Goal: Information Seeking & Learning: Learn about a topic

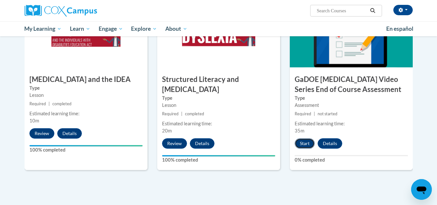
click at [308, 138] on button "Start" at bounding box center [305, 143] width 20 height 10
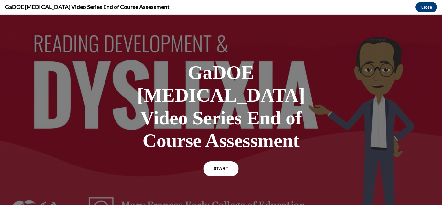
click at [230, 161] on link "START" at bounding box center [220, 168] width 35 height 15
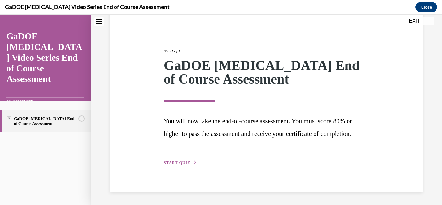
scroll to position [69, 0]
click at [185, 163] on span "START QUIZ" at bounding box center [177, 162] width 27 height 5
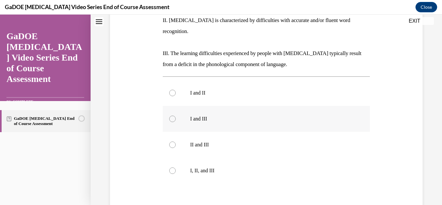
scroll to position [167, 0]
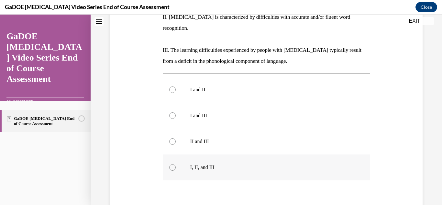
click at [205, 154] on label "I, II, and III" at bounding box center [267, 167] width 208 height 26
click at [176, 164] on input "I, II, and III" at bounding box center [172, 167] width 6 height 6
radio input "true"
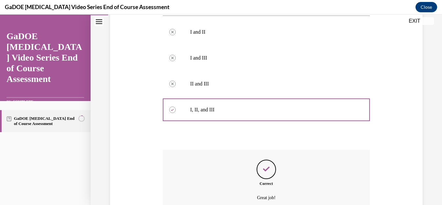
scroll to position [266, 0]
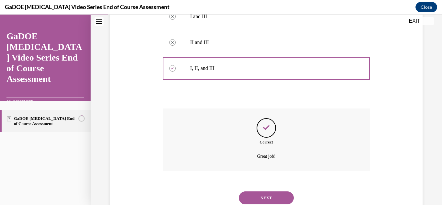
click at [267, 191] on button "NEXT" at bounding box center [266, 197] width 55 height 13
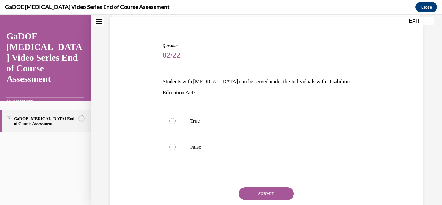
scroll to position [48, 0]
click at [193, 128] on label "True" at bounding box center [267, 121] width 208 height 26
click at [176, 124] on input "True" at bounding box center [172, 121] width 6 height 6
radio input "true"
click at [275, 189] on button "SUBMIT" at bounding box center [266, 193] width 55 height 13
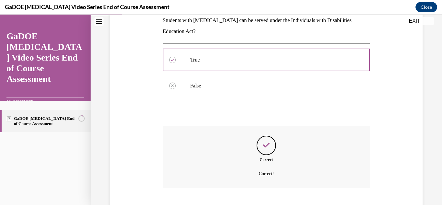
scroll to position [148, 0]
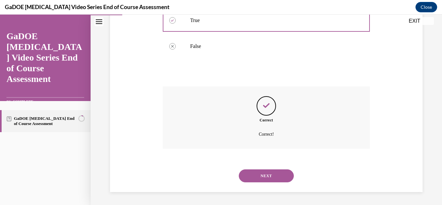
click at [269, 177] on button "NEXT" at bounding box center [266, 175] width 55 height 13
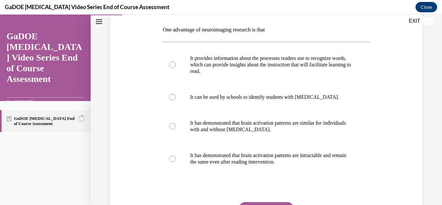
scroll to position [97, 0]
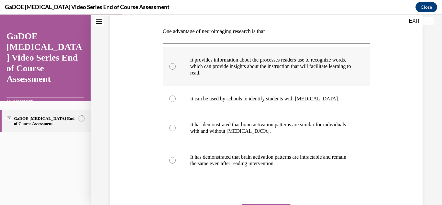
click at [268, 74] on p "It provides information about the processes readers use to recognize words, whi…" at bounding box center [272, 66] width 164 height 19
click at [176, 70] on input "It provides information about the processes readers use to recognize words, whi…" at bounding box center [172, 66] width 6 height 6
radio input "true"
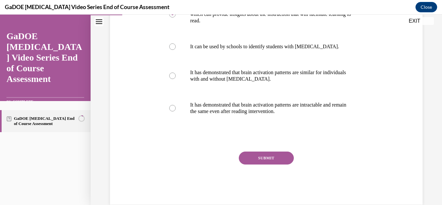
click at [262, 161] on button "SUBMIT" at bounding box center [266, 158] width 55 height 13
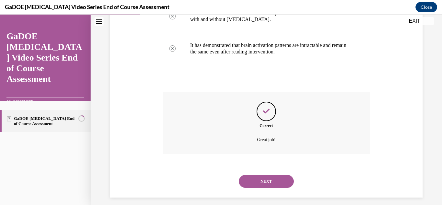
scroll to position [215, 0]
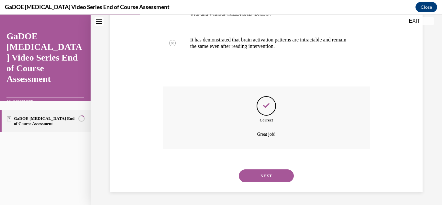
click at [257, 173] on button "NEXT" at bounding box center [266, 175] width 55 height 13
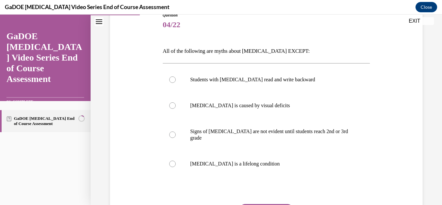
scroll to position [78, 0]
click at [247, 161] on p "[MEDICAL_DATA] is a lifelong condition" at bounding box center [272, 164] width 164 height 6
click at [176, 161] on input "[MEDICAL_DATA] is a lifelong condition" at bounding box center [172, 164] width 6 height 6
radio input "true"
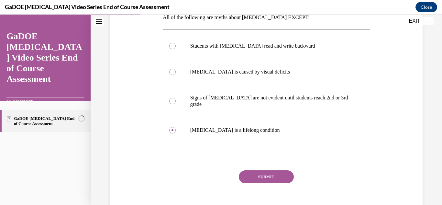
click at [268, 170] on button "SUBMIT" at bounding box center [266, 176] width 55 height 13
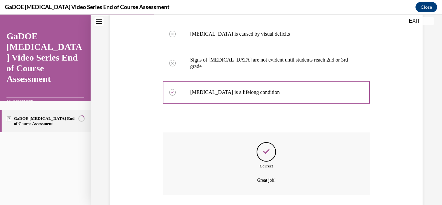
scroll to position [189, 0]
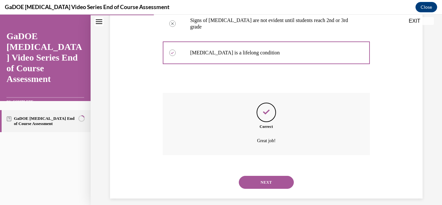
click at [268, 176] on button "NEXT" at bounding box center [266, 182] width 55 height 13
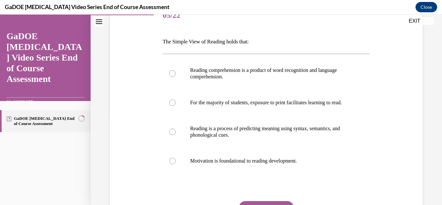
scroll to position [85, 0]
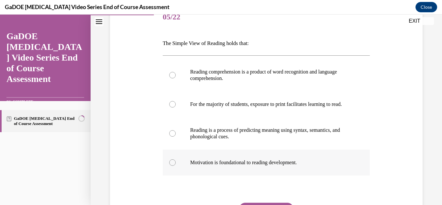
drag, startPoint x: 163, startPoint y: 42, endPoint x: 307, endPoint y: 176, distance: 197.5
click at [307, 176] on div "Question 05/22 The Simple View of Reading holds that: Reading comprehension is …" at bounding box center [267, 130] width 208 height 251
click at [133, 98] on div "Question 05/22 The Simple View of Reading holds that: Reading comprehension is …" at bounding box center [266, 120] width 316 height 271
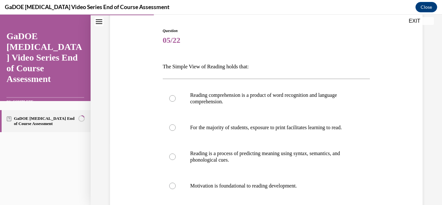
scroll to position [62, 0]
click at [256, 95] on p "Reading comprehension is a product of word recognition and language comprehensi…" at bounding box center [272, 98] width 164 height 13
click at [176, 95] on input "Reading comprehension is a product of word recognition and language comprehensi…" at bounding box center [172, 98] width 6 height 6
radio input "true"
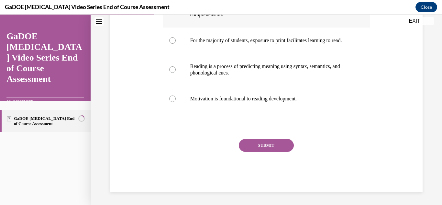
scroll to position [154, 0]
click at [268, 148] on button "SUBMIT" at bounding box center [266, 145] width 55 height 13
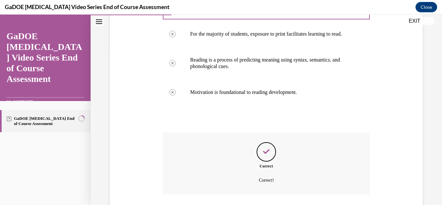
scroll to position [208, 0]
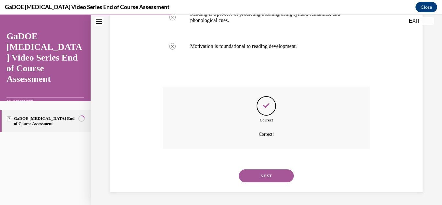
click at [268, 175] on button "NEXT" at bounding box center [266, 175] width 55 height 13
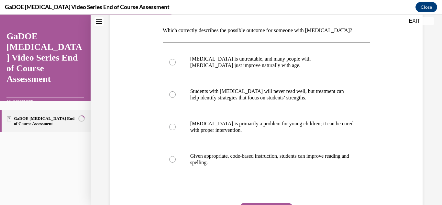
scroll to position [101, 0]
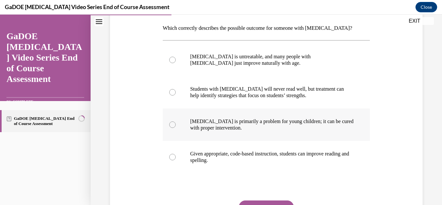
click at [286, 136] on label "[MEDICAL_DATA] is primarily a problem for young children; it can be cured with …" at bounding box center [267, 124] width 208 height 32
click at [176, 128] on input "[MEDICAL_DATA] is primarily a problem for young children; it can be cured with …" at bounding box center [172, 124] width 6 height 6
radio input "true"
click at [286, 136] on label "[MEDICAL_DATA] is primarily a problem for young children; it can be cured with …" at bounding box center [267, 124] width 208 height 32
click at [176, 128] on input "[MEDICAL_DATA] is primarily a problem for young children; it can be cured with …" at bounding box center [172, 124] width 6 height 6
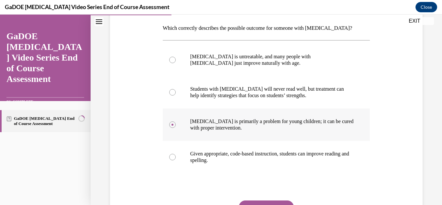
click at [286, 136] on label "[MEDICAL_DATA] is primarily a problem for young children; it can be cured with …" at bounding box center [267, 124] width 208 height 32
click at [176, 128] on input "[MEDICAL_DATA] is primarily a problem for young children; it can be cured with …" at bounding box center [172, 124] width 6 height 6
click at [279, 152] on p "Given appropriate, code-based instruction, students can improve reading and spe…" at bounding box center [272, 157] width 164 height 13
click at [176, 154] on input "Given appropriate, code-based instruction, students can improve reading and spe…" at bounding box center [172, 157] width 6 height 6
radio input "true"
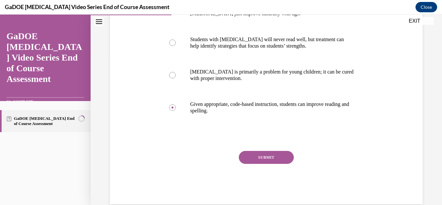
click at [278, 161] on button "SUBMIT" at bounding box center [266, 157] width 55 height 13
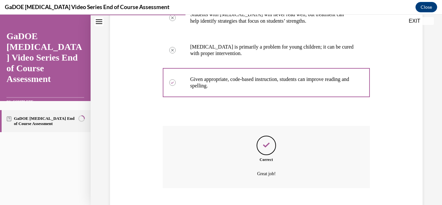
scroll to position [201, 0]
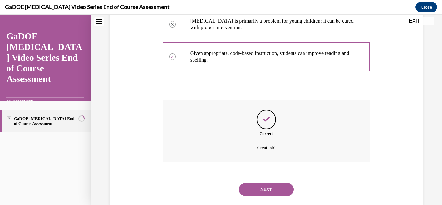
click at [272, 192] on button "NEXT" at bounding box center [266, 189] width 55 height 13
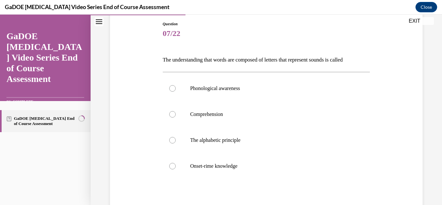
scroll to position [70, 0]
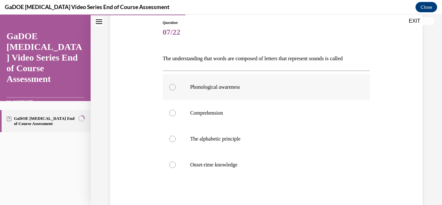
click at [236, 91] on label "Phonological awareness" at bounding box center [267, 87] width 208 height 26
click at [176, 90] on input "Phonological awareness" at bounding box center [172, 87] width 6 height 6
radio input "true"
click at [237, 144] on label "The alphabetic principle" at bounding box center [267, 139] width 208 height 26
click at [176, 142] on input "The alphabetic principle" at bounding box center [172, 139] width 6 height 6
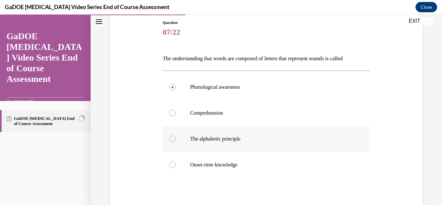
radio input "true"
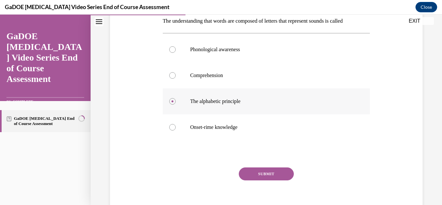
scroll to position [113, 0]
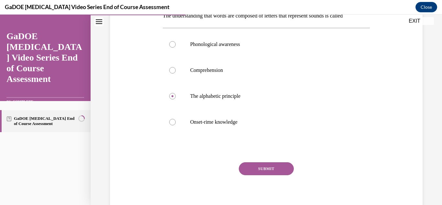
click at [257, 166] on button "SUBMIT" at bounding box center [266, 168] width 55 height 13
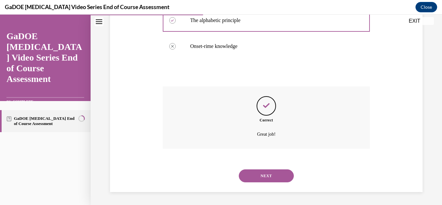
scroll to position [189, 0]
click at [256, 176] on button "NEXT" at bounding box center [266, 175] width 55 height 13
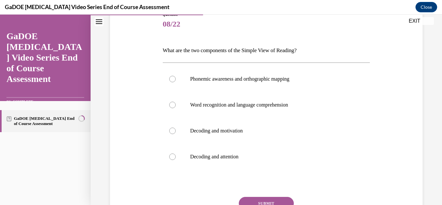
scroll to position [79, 0]
click at [258, 107] on p "Word recognition and language comprehension" at bounding box center [272, 104] width 164 height 6
click at [176, 107] on input "Word recognition and language comprehension" at bounding box center [172, 104] width 6 height 6
radio input "true"
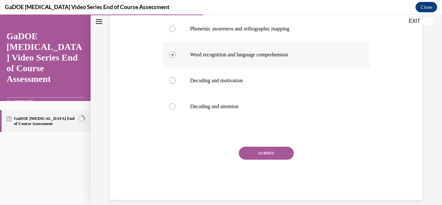
scroll to position [136, 0]
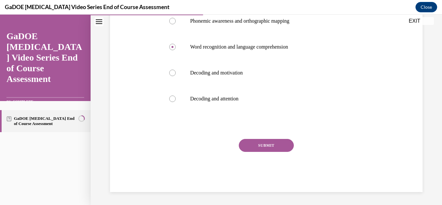
click at [257, 149] on button "SUBMIT" at bounding box center [266, 145] width 55 height 13
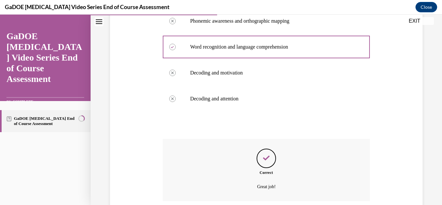
scroll to position [189, 0]
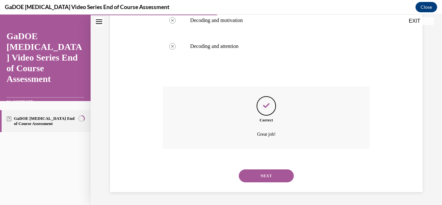
click at [271, 173] on button "NEXT" at bounding box center [266, 175] width 55 height 13
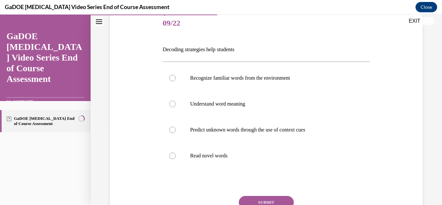
scroll to position [80, 0]
click at [238, 155] on p "Read novel words" at bounding box center [272, 155] width 164 height 6
click at [176, 155] on input "Read novel words" at bounding box center [172, 155] width 6 height 6
radio input "true"
click at [248, 198] on button "SUBMIT" at bounding box center [266, 201] width 55 height 13
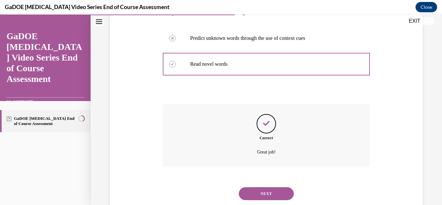
scroll to position [189, 0]
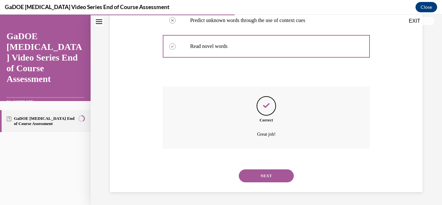
click at [269, 177] on button "NEXT" at bounding box center [266, 175] width 55 height 13
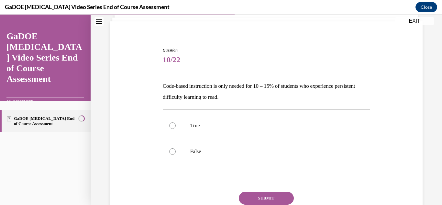
scroll to position [43, 0]
click at [197, 143] on label "False" at bounding box center [267, 151] width 208 height 26
click at [176, 148] on input "False" at bounding box center [172, 151] width 6 height 6
radio input "true"
click at [257, 194] on button "SUBMIT" at bounding box center [266, 197] width 55 height 13
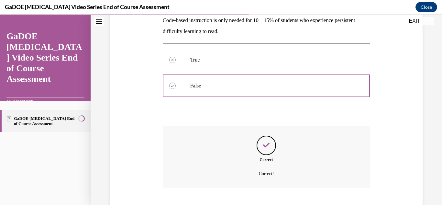
scroll to position [148, 0]
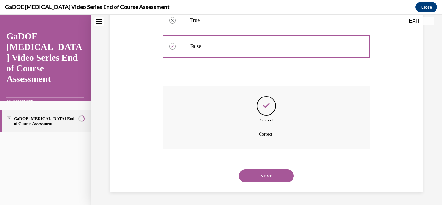
click at [274, 176] on button "NEXT" at bounding box center [266, 175] width 55 height 13
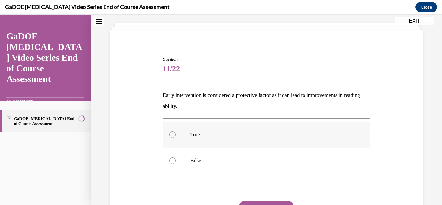
scroll to position [34, 0]
click at [270, 136] on p "True" at bounding box center [272, 134] width 164 height 6
click at [176, 136] on input "True" at bounding box center [172, 134] width 6 height 6
radio input "true"
click at [270, 136] on p "True" at bounding box center [272, 134] width 164 height 6
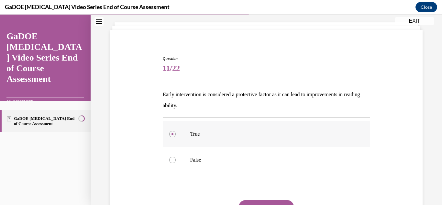
click at [176, 136] on input "True" at bounding box center [172, 134] width 6 height 6
click at [270, 136] on p "True" at bounding box center [272, 134] width 164 height 6
click at [176, 136] on input "True" at bounding box center [172, 134] width 6 height 6
click at [270, 136] on p "True" at bounding box center [272, 134] width 164 height 6
click at [176, 136] on input "True" at bounding box center [172, 134] width 6 height 6
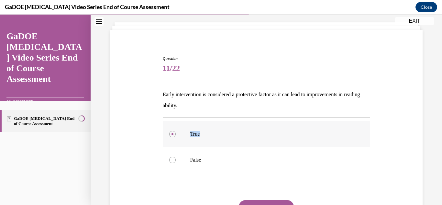
click at [270, 136] on p "True" at bounding box center [272, 134] width 164 height 6
click at [176, 136] on input "True" at bounding box center [172, 134] width 6 height 6
click at [270, 136] on p "True" at bounding box center [272, 134] width 164 height 6
click at [176, 136] on input "True" at bounding box center [172, 134] width 6 height 6
click at [270, 136] on p "True" at bounding box center [272, 134] width 164 height 6
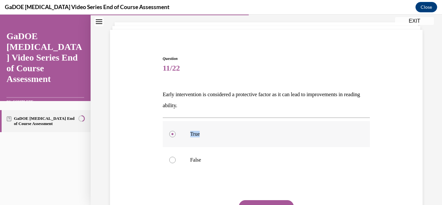
click at [176, 136] on input "True" at bounding box center [172, 134] width 6 height 6
click at [270, 136] on p "True" at bounding box center [272, 134] width 164 height 6
click at [176, 136] on input "True" at bounding box center [172, 134] width 6 height 6
click at [270, 136] on p "True" at bounding box center [272, 134] width 164 height 6
click at [176, 136] on input "True" at bounding box center [172, 134] width 6 height 6
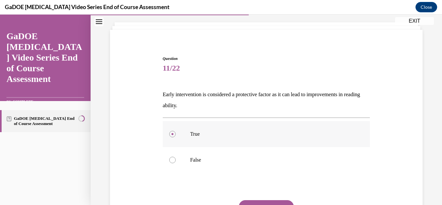
click at [270, 136] on p "True" at bounding box center [272, 134] width 164 height 6
click at [176, 136] on input "True" at bounding box center [172, 134] width 6 height 6
click at [270, 136] on p "True" at bounding box center [272, 134] width 164 height 6
click at [176, 136] on input "True" at bounding box center [172, 134] width 6 height 6
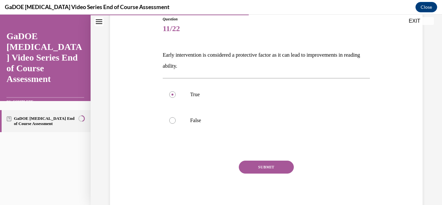
click at [263, 164] on button "SUBMIT" at bounding box center [266, 167] width 55 height 13
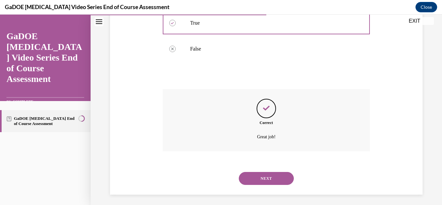
scroll to position [148, 0]
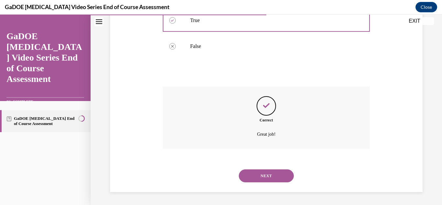
click at [263, 175] on button "NEXT" at bounding box center [266, 175] width 55 height 13
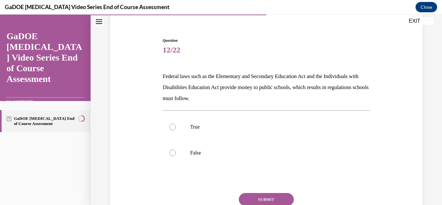
scroll to position [57, 0]
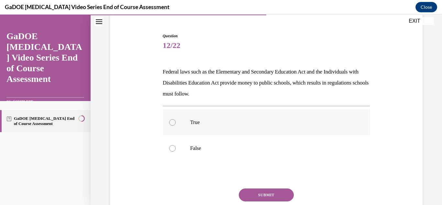
click at [211, 123] on p "True" at bounding box center [272, 122] width 164 height 6
click at [176, 123] on input "True" at bounding box center [172, 122] width 6 height 6
radio input "true"
click at [265, 194] on button "SUBMIT" at bounding box center [266, 194] width 55 height 13
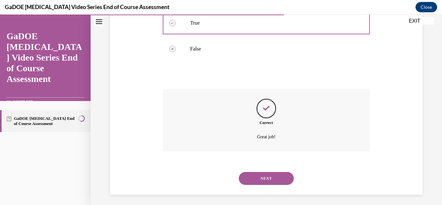
scroll to position [159, 0]
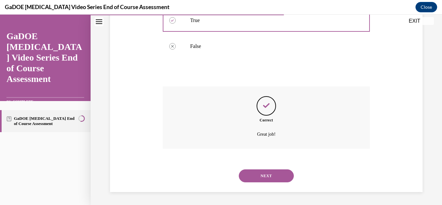
click at [270, 177] on button "NEXT" at bounding box center [266, 175] width 55 height 13
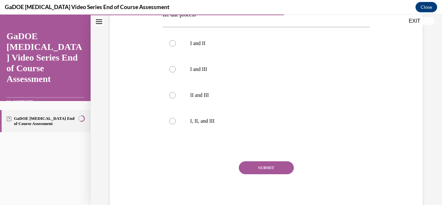
scroll to position [191, 0]
click at [290, 121] on p "I, II, and III" at bounding box center [272, 121] width 164 height 6
click at [176, 121] on input "I, II, and III" at bounding box center [172, 121] width 6 height 6
radio input "true"
click at [276, 165] on button "SUBMIT" at bounding box center [266, 167] width 55 height 13
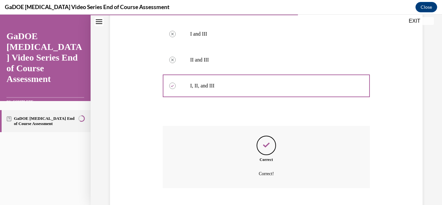
scroll to position [266, 0]
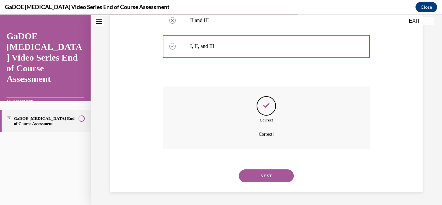
click at [273, 172] on button "NEXT" at bounding box center [266, 175] width 55 height 13
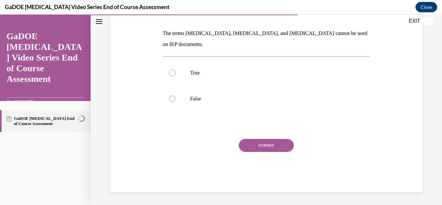
scroll to position [72, 0]
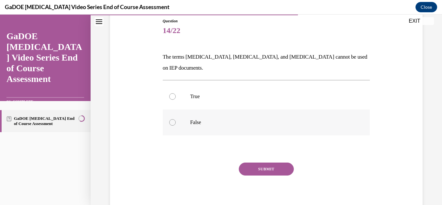
click at [220, 119] on p "False" at bounding box center [272, 122] width 164 height 6
click at [176, 119] on input "False" at bounding box center [172, 122] width 6 height 6
radio input "true"
click at [254, 163] on button "SUBMIT" at bounding box center [266, 169] width 55 height 13
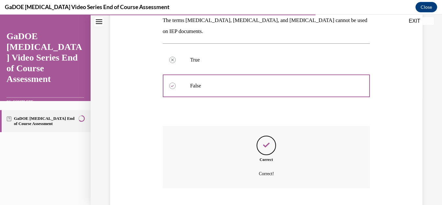
scroll to position [137, 0]
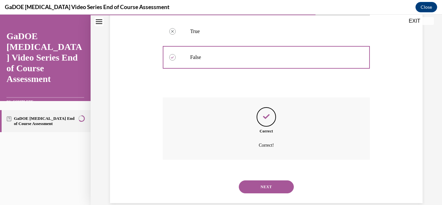
click at [262, 180] on button "NEXT" at bounding box center [266, 186] width 55 height 13
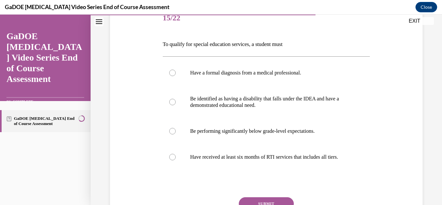
scroll to position [85, 0]
click at [281, 107] on p "Be identified as having a disability that falls under the IDEA and have a demon…" at bounding box center [272, 101] width 164 height 13
click at [176, 105] on input "Be identified as having a disability that falls under the IDEA and have a demon…" at bounding box center [172, 101] width 6 height 6
radio input "true"
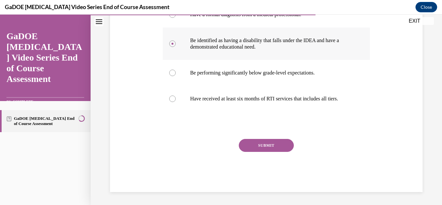
scroll to position [149, 0]
click at [277, 143] on button "SUBMIT" at bounding box center [266, 145] width 55 height 13
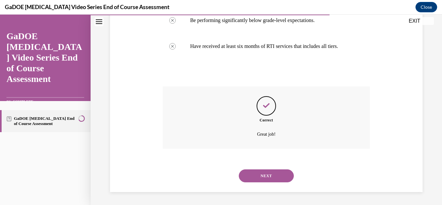
scroll to position [202, 0]
click at [270, 174] on button "NEXT" at bounding box center [266, 175] width 55 height 13
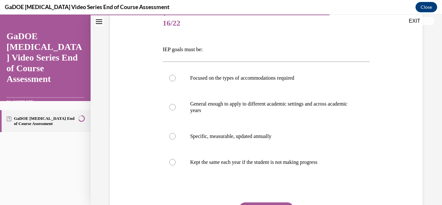
scroll to position [80, 0]
click at [279, 135] on p "Specific, measurable, updated annually" at bounding box center [272, 135] width 164 height 6
click at [176, 135] on input "Specific, measurable, updated annually" at bounding box center [172, 135] width 6 height 6
radio input "true"
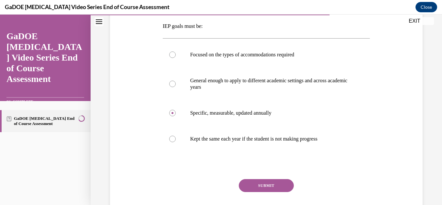
scroll to position [103, 0]
click at [269, 187] on button "SUBMIT" at bounding box center [266, 185] width 55 height 13
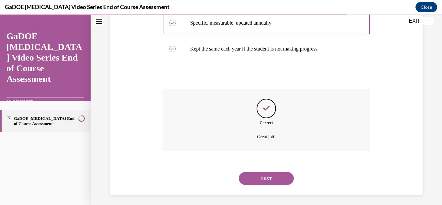
scroll to position [195, 0]
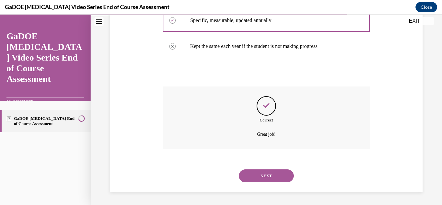
click at [278, 174] on button "NEXT" at bounding box center [266, 175] width 55 height 13
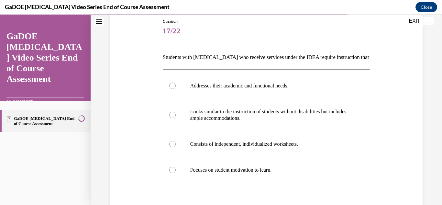
scroll to position [73, 0]
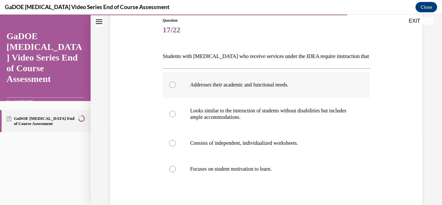
click at [268, 90] on label "Addresses their academic and functional needs." at bounding box center [267, 85] width 208 height 26
click at [176, 88] on input "Addresses their academic and functional needs." at bounding box center [172, 85] width 6 height 6
radio input "true"
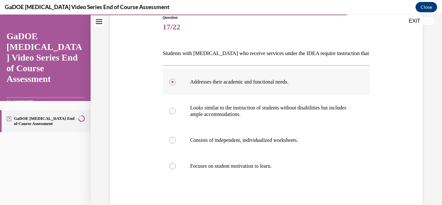
scroll to position [76, 0]
click at [256, 108] on p "Looks similar to the instruction of students without disabilities but includes …" at bounding box center [272, 110] width 164 height 13
click at [176, 108] on input "Looks similar to the instruction of students without disabilities but includes …" at bounding box center [172, 110] width 6 height 6
radio input "true"
click at [294, 84] on p "Addresses their academic and functional needs." at bounding box center [272, 81] width 164 height 6
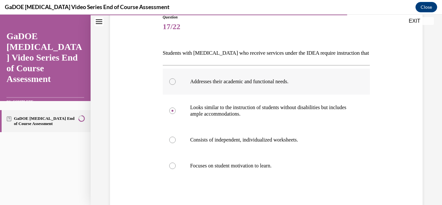
click at [176, 84] on input "Addresses their academic and functional needs." at bounding box center [172, 81] width 6 height 6
radio input "true"
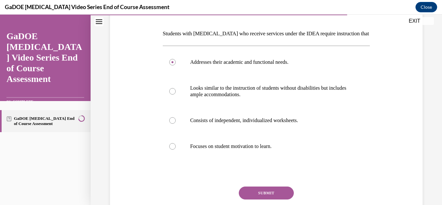
scroll to position [96, 0]
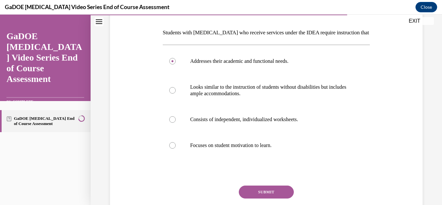
click at [286, 187] on button "SUBMIT" at bounding box center [266, 191] width 55 height 13
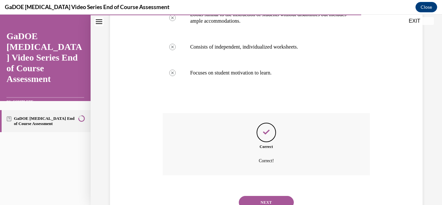
scroll to position [195, 0]
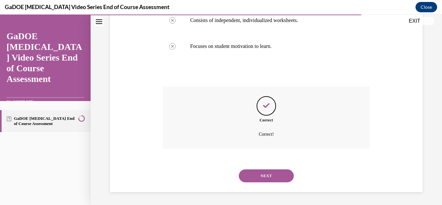
click at [275, 171] on button "NEXT" at bounding box center [266, 175] width 55 height 13
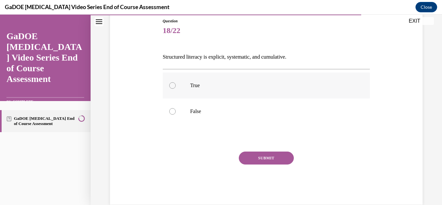
click at [233, 95] on label "True" at bounding box center [267, 86] width 208 height 26
click at [176, 89] on input "True" at bounding box center [172, 85] width 6 height 6
radio input "true"
click at [269, 159] on button "SUBMIT" at bounding box center [266, 158] width 55 height 13
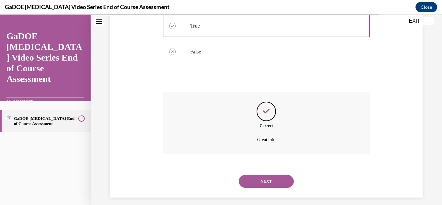
scroll to position [137, 0]
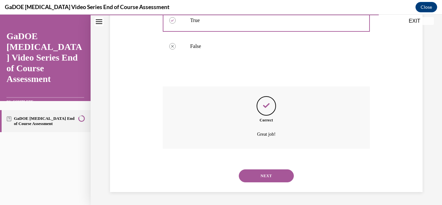
click at [268, 171] on button "NEXT" at bounding box center [266, 175] width 55 height 13
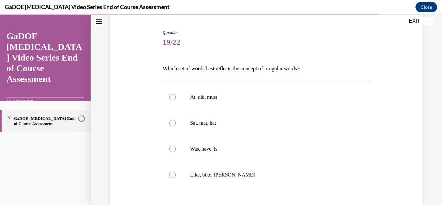
scroll to position [70, 0]
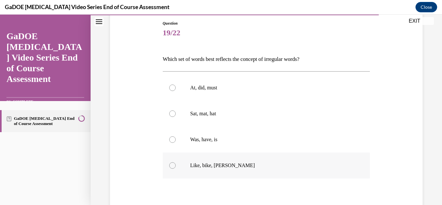
click at [214, 169] on label "Like, bike, [PERSON_NAME]" at bounding box center [267, 165] width 208 height 26
click at [176, 169] on input "Like, bike, [PERSON_NAME]" at bounding box center [172, 165] width 6 height 6
radio input "true"
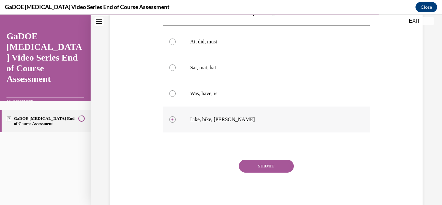
scroll to position [116, 0]
click at [256, 169] on button "SUBMIT" at bounding box center [266, 165] width 55 height 13
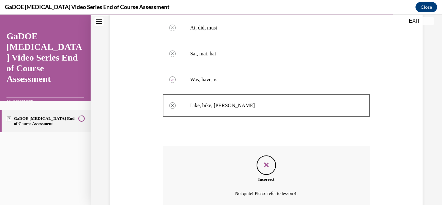
scroll to position [129, 0]
click at [216, 80] on p "Was, have, is" at bounding box center [272, 80] width 164 height 6
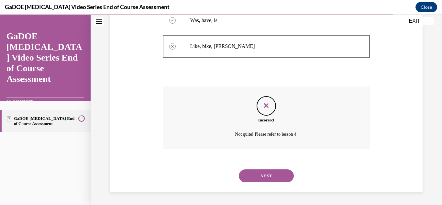
click at [263, 177] on button "NEXT" at bounding box center [266, 175] width 55 height 13
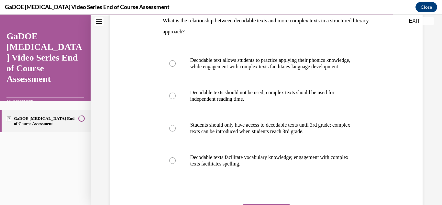
scroll to position [108, 0]
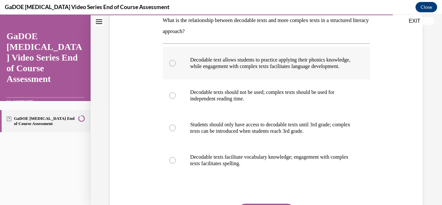
click at [326, 63] on p "Decodable text allows students to practice applying their phonics knowledge, wh…" at bounding box center [272, 63] width 164 height 13
click at [176, 63] on input "Decodable text allows students to practice applying their phonics knowledge, wh…" at bounding box center [172, 63] width 6 height 6
radio input "true"
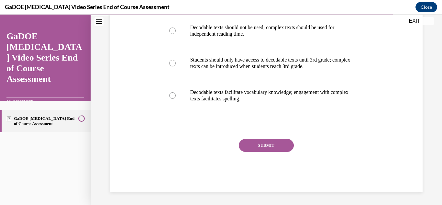
click at [257, 140] on button "SUBMIT" at bounding box center [266, 145] width 55 height 13
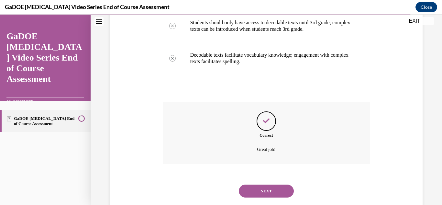
scroll to position [232, 0]
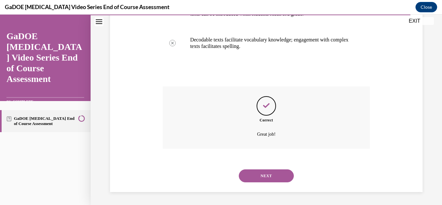
click at [259, 176] on button "NEXT" at bounding box center [266, 175] width 55 height 13
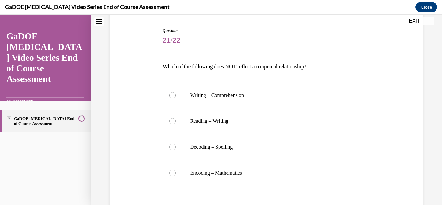
scroll to position [69, 0]
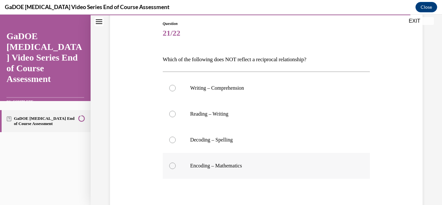
click at [236, 171] on label "Encoding – Mathematics" at bounding box center [267, 166] width 208 height 26
click at [176, 169] on input "Encoding – Mathematics" at bounding box center [172, 166] width 6 height 6
radio input "true"
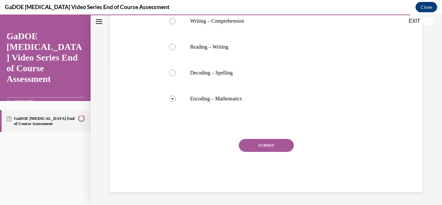
click at [263, 148] on button "SUBMIT" at bounding box center [266, 145] width 55 height 13
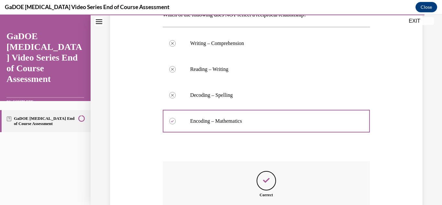
scroll to position [189, 0]
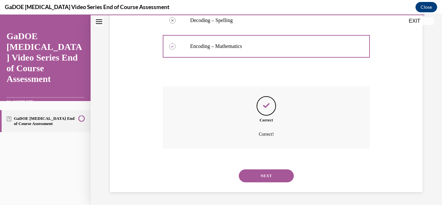
click at [256, 178] on button "NEXT" at bounding box center [266, 175] width 55 height 13
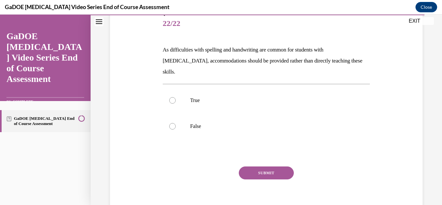
scroll to position [79, 0]
click at [315, 149] on div at bounding box center [267, 153] width 208 height 8
click at [287, 123] on p "False" at bounding box center [272, 126] width 164 height 6
click at [176, 123] on input "False" at bounding box center [172, 126] width 6 height 6
radio input "true"
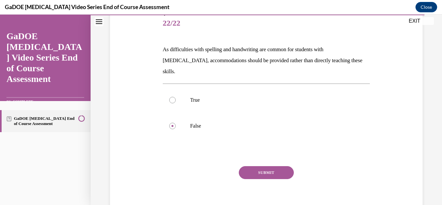
click at [275, 166] on button "SUBMIT" at bounding box center [266, 172] width 55 height 13
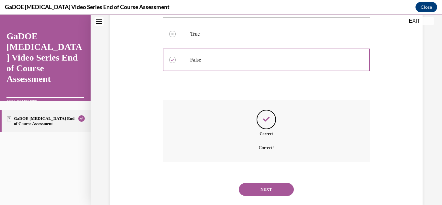
scroll to position [148, 0]
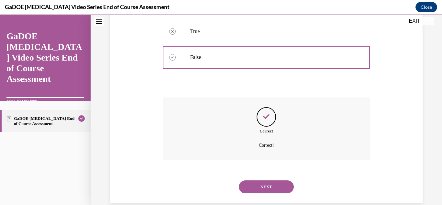
click at [276, 180] on button "NEXT" at bounding box center [266, 186] width 55 height 13
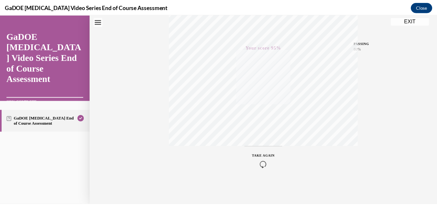
scroll to position [0, 0]
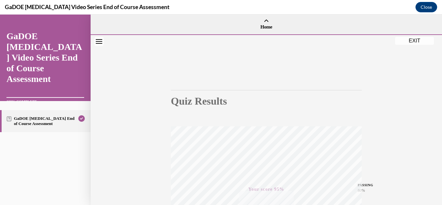
click at [414, 42] on button "EXIT" at bounding box center [414, 41] width 39 height 8
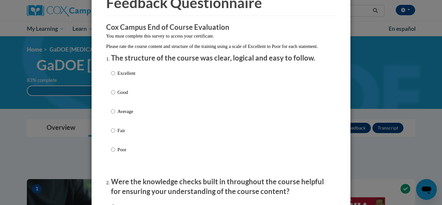
scroll to position [37, 0]
click at [119, 77] on p "Excellent" at bounding box center [127, 73] width 18 height 7
click at [115, 77] on input "Excellent" at bounding box center [113, 73] width 4 height 7
radio input "true"
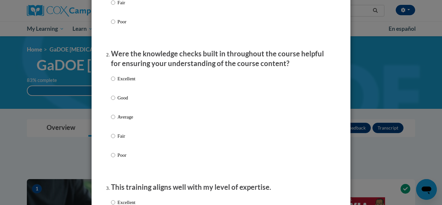
scroll to position [165, 0]
click at [121, 82] on p "Excellent" at bounding box center [127, 78] width 18 height 7
click at [115, 82] on input "Excellent" at bounding box center [113, 78] width 4 height 7
radio input "true"
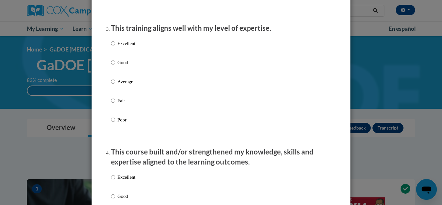
scroll to position [325, 0]
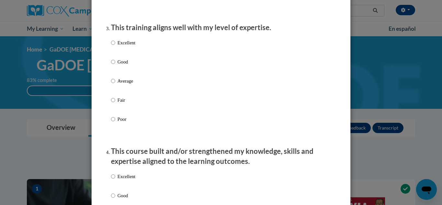
click at [130, 46] on p "Excellent" at bounding box center [127, 42] width 18 height 7
click at [115, 46] on input "Excellent" at bounding box center [113, 42] width 4 height 7
radio input "true"
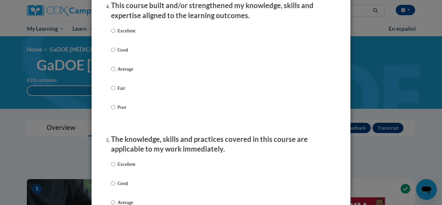
scroll to position [471, 0]
click at [129, 34] on p "Excellent" at bounding box center [127, 30] width 18 height 7
click at [115, 34] on input "Excellent" at bounding box center [113, 30] width 4 height 7
radio input "true"
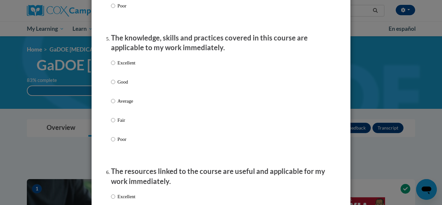
scroll to position [572, 0]
click at [125, 66] on p "Excellent" at bounding box center [127, 62] width 18 height 7
click at [115, 66] on input "Excellent" at bounding box center [113, 62] width 4 height 7
radio input "true"
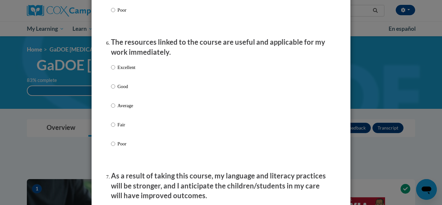
scroll to position [705, 0]
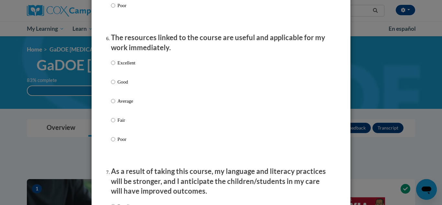
click at [125, 66] on p "Excellent" at bounding box center [127, 62] width 18 height 7
click at [115, 66] on input "Excellent" at bounding box center [113, 62] width 4 height 7
radio input "true"
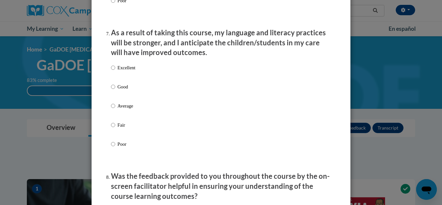
scroll to position [845, 0]
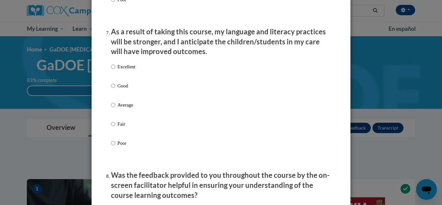
click at [125, 70] on p "Excellent" at bounding box center [127, 66] width 18 height 7
click at [115, 70] on input "Excellent" at bounding box center [113, 66] width 4 height 7
radio input "true"
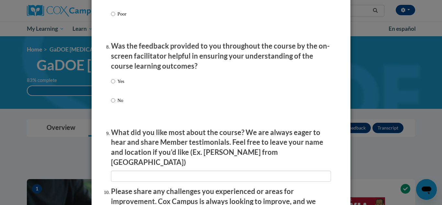
scroll to position [974, 0]
click at [121, 83] on p "Yes" at bounding box center [121, 80] width 7 height 7
click at [115, 83] on input "Yes" at bounding box center [113, 80] width 4 height 7
radio input "true"
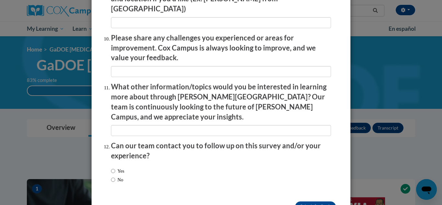
scroll to position [1140, 0]
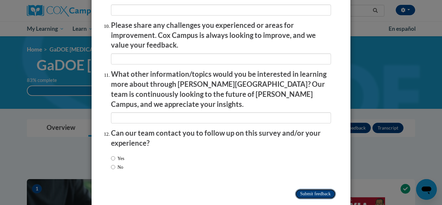
click at [315, 189] on input "Submit feedback" at bounding box center [315, 194] width 41 height 10
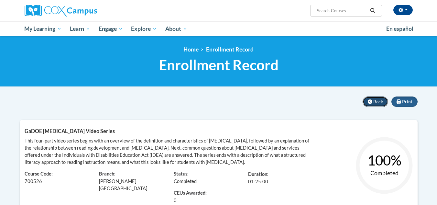
click at [376, 106] on button "Back" at bounding box center [376, 101] width 26 height 10
